Goal: Task Accomplishment & Management: Manage account settings

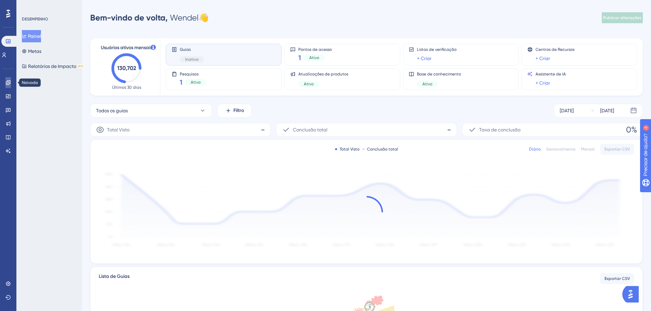
click at [8, 81] on icon at bounding box center [7, 82] width 5 height 5
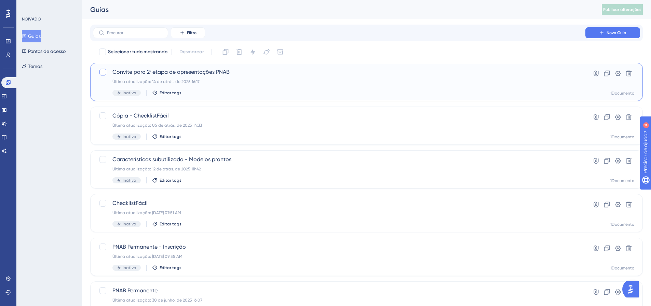
click at [102, 73] on div at bounding box center [102, 72] width 7 height 7
checkbox input "true"
click at [607, 72] on icon at bounding box center [607, 74] width 6 height 6
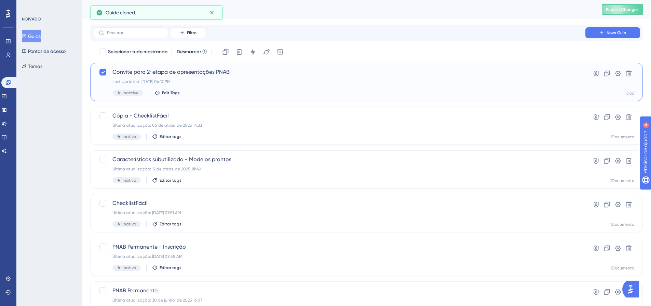
checkbox input "true"
checkbox input "false"
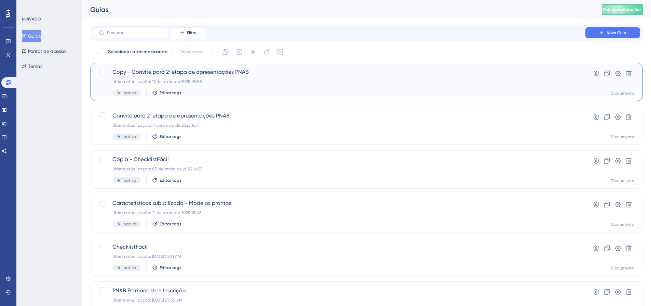
click at [183, 80] on font "Última atualização: 19 de atrás. de 2025 09:58" at bounding box center [157, 81] width 90 height 5
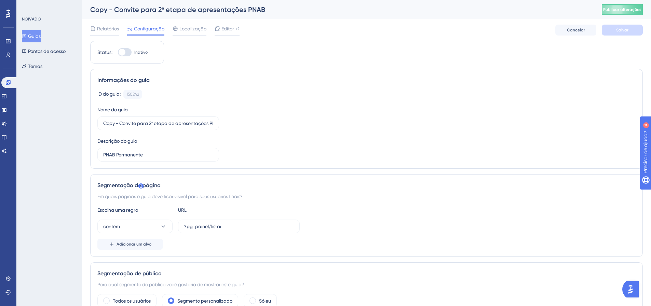
click at [151, 11] on font "Copy - Convite para 2ª etapa de apresentações PNAB" at bounding box center [177, 9] width 175 height 8
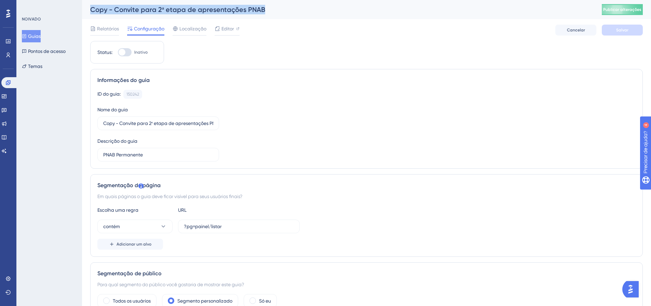
click at [151, 11] on font "Copy - Convite para 2ª etapa de apresentações PNAB" at bounding box center [177, 9] width 175 height 8
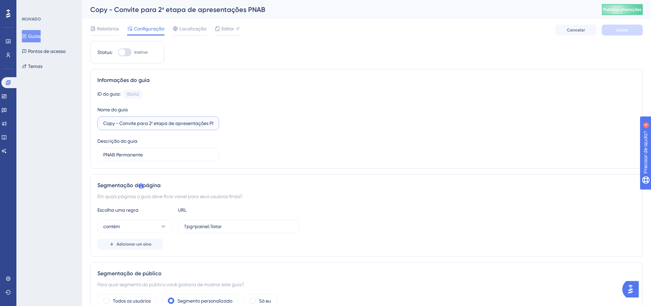
click at [136, 124] on input "Copy - Convite para 2ª etapa de apresentações PNAB" at bounding box center [158, 124] width 110 height 8
click at [136, 123] on input "Copy - Convite para 2ª etapa de apresentações PNAB" at bounding box center [158, 124] width 110 height 8
paste input "Banner 1 - 1Doc IA"
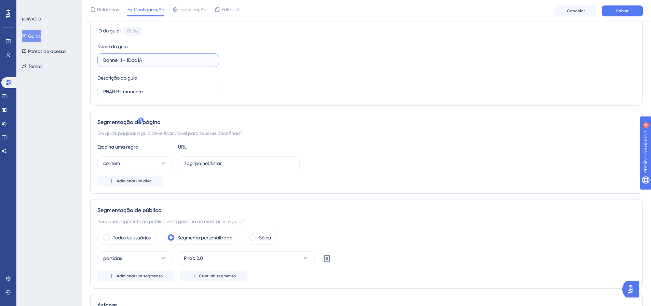
scroll to position [68, 0]
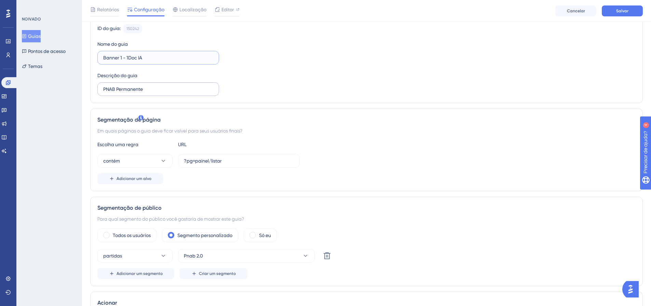
type input "Banner 1 - 1Doc IA"
drag, startPoint x: 155, startPoint y: 85, endPoint x: 87, endPoint y: 85, distance: 68.0
click at [87, 85] on div "Desempenho Usuários Noivado Widgets Opinião Atualizações de produtos Base de co…" at bounding box center [366, 285] width 569 height 707
paste input "Banner 1 - 1Doc IA"
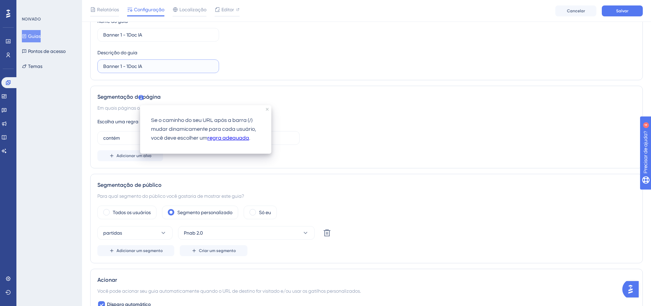
scroll to position [137, 0]
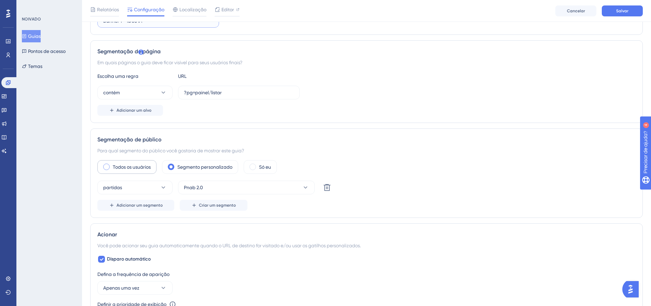
type input "Banner 1 - 1Doc IA"
click at [122, 168] on font "Todos os usuários" at bounding box center [132, 166] width 38 height 5
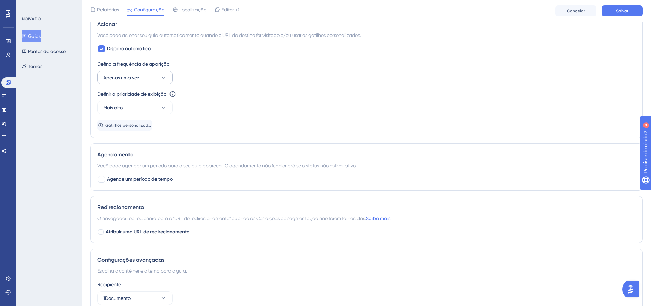
scroll to position [375, 0]
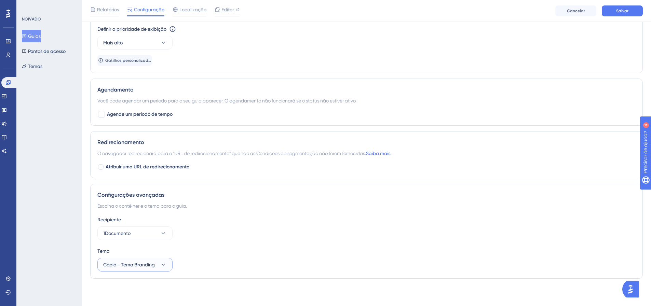
click at [156, 263] on button "Cópia - Tema Branding" at bounding box center [134, 265] width 75 height 14
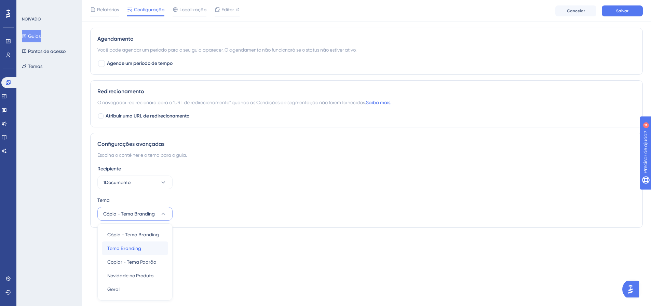
click at [142, 246] on div "Tema Branding Tema Branding" at bounding box center [134, 249] width 55 height 14
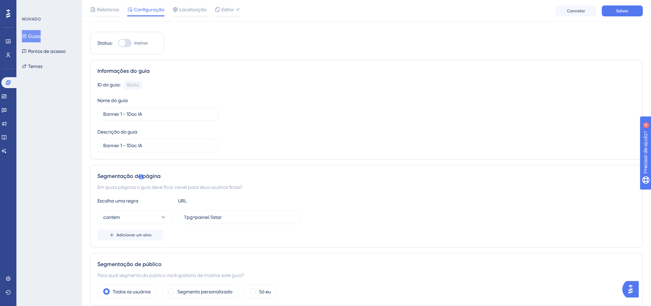
scroll to position [0, 0]
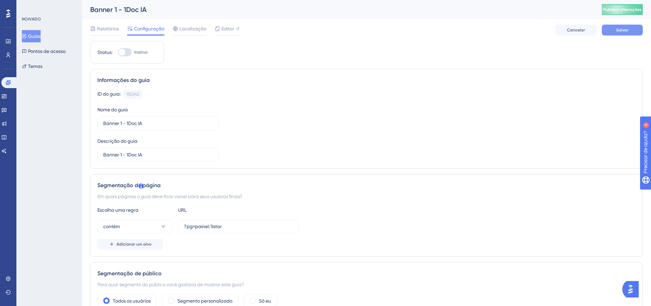
click at [633, 32] on button "Salvar" at bounding box center [622, 30] width 41 height 11
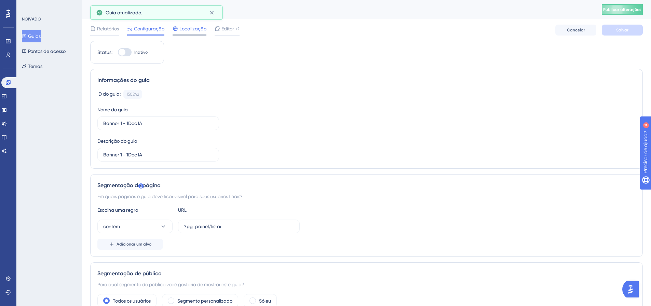
drag, startPoint x: 195, startPoint y: 32, endPoint x: 188, endPoint y: 33, distance: 7.6
click at [195, 32] on span "Localização" at bounding box center [192, 29] width 27 height 8
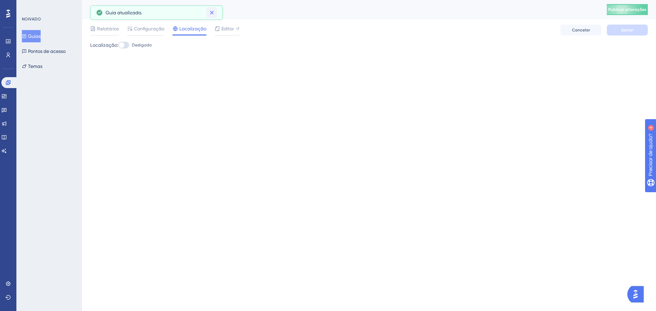
click at [212, 12] on icon at bounding box center [211, 12] width 7 height 7
click at [221, 32] on span "Editor" at bounding box center [227, 29] width 13 height 8
click at [135, 26] on font "Configuração" at bounding box center [149, 28] width 30 height 5
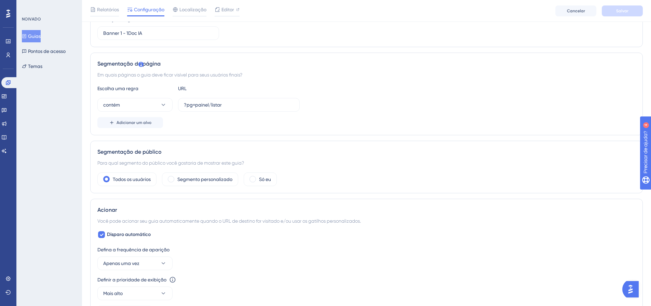
scroll to position [137, 0]
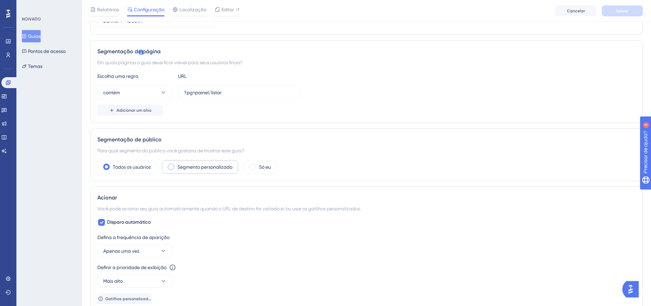
click at [188, 169] on font "Segmento personalizado" at bounding box center [204, 166] width 55 height 5
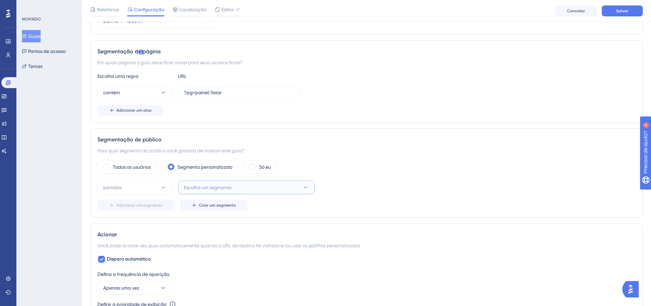
click at [228, 192] on button "Escolha um segmento" at bounding box center [246, 188] width 137 height 14
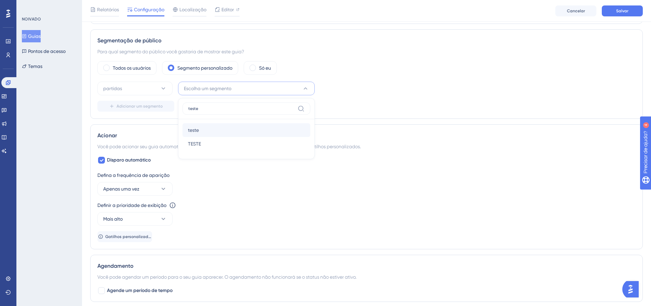
type input "teste"
click at [209, 127] on div "teste teste" at bounding box center [246, 130] width 117 height 14
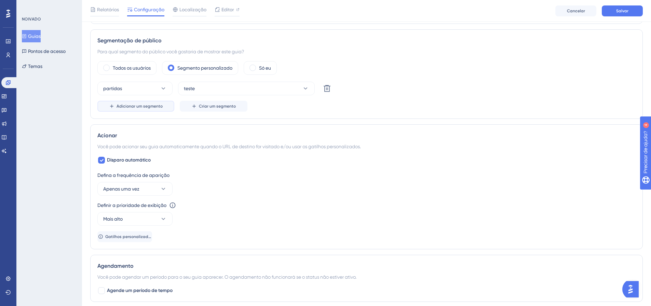
click at [151, 108] on font "Adicionar um segmento" at bounding box center [139, 106] width 46 height 5
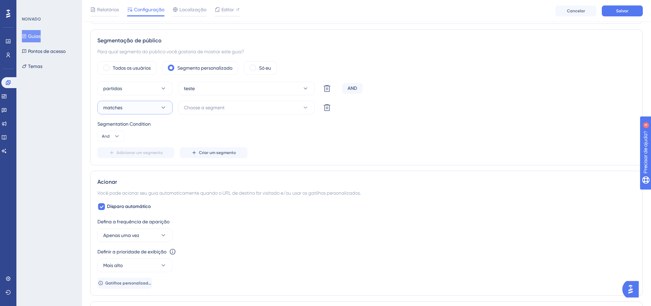
click at [163, 106] on icon at bounding box center [163, 107] width 7 height 7
click at [223, 110] on font "Escolha um segmento" at bounding box center [207, 107] width 47 height 5
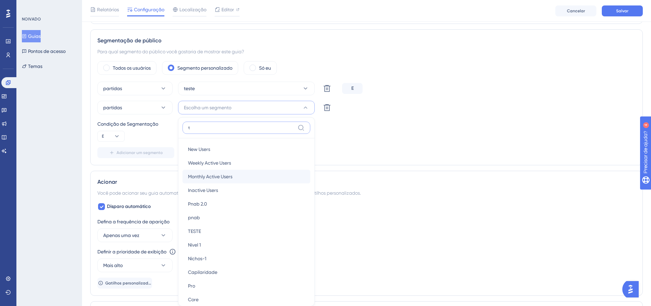
scroll to position [287, 0]
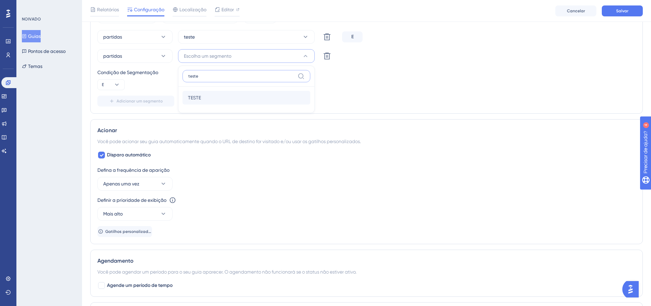
type input "teste"
click at [209, 98] on div "TESTE TESTE" at bounding box center [246, 98] width 117 height 14
click at [304, 112] on div "Segmentação de público Para qual segmento do público você gostaria de mostrar e…" at bounding box center [366, 46] width 552 height 136
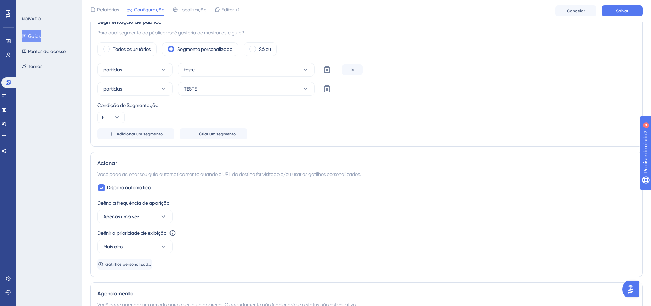
scroll to position [219, 0]
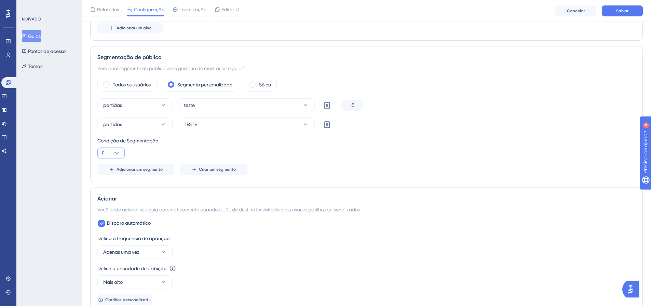
click at [107, 150] on button "E" at bounding box center [110, 153] width 27 height 11
click at [112, 184] on div "Ou Ou" at bounding box center [111, 186] width 13 height 14
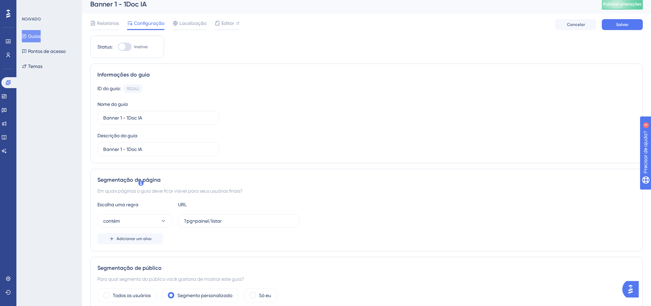
scroll to position [0, 0]
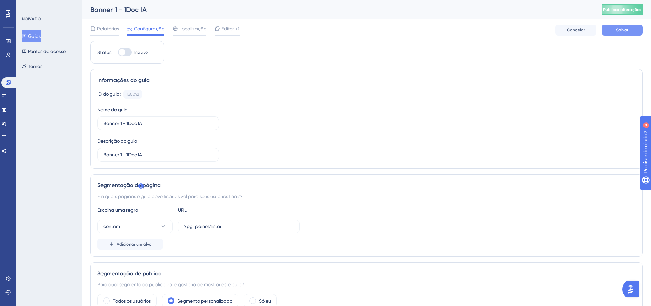
click at [633, 30] on button "Salvar" at bounding box center [622, 30] width 41 height 11
click at [125, 54] on div at bounding box center [122, 52] width 7 height 7
click at [118, 53] on input "Inativo" at bounding box center [118, 52] width 0 height 0
checkbox input "true"
click at [615, 33] on button "Salvar" at bounding box center [622, 30] width 41 height 11
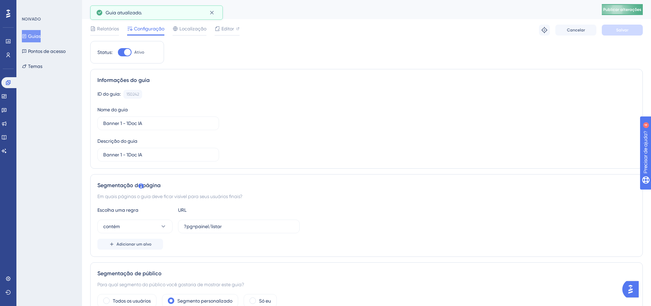
click at [634, 12] on button "Publicar alterações" at bounding box center [622, 9] width 41 height 11
drag, startPoint x: 197, startPoint y: 3, endPoint x: 259, endPoint y: 77, distance: 96.1
click at [259, 77] on div "Informações do guia" at bounding box center [366, 80] width 538 height 8
